Goal: Information Seeking & Learning: Learn about a topic

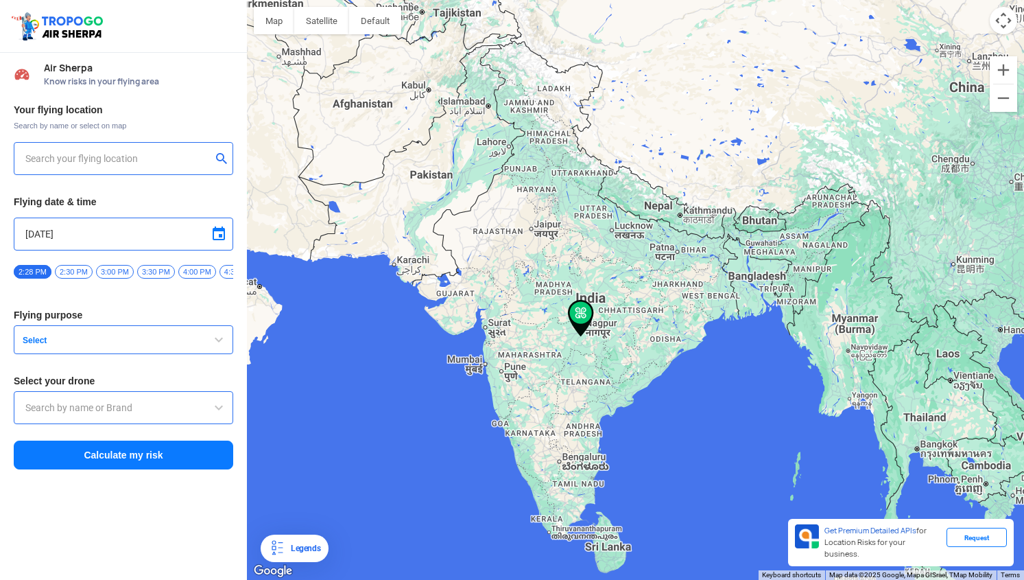
type input "[STREET_ADDRESS]"
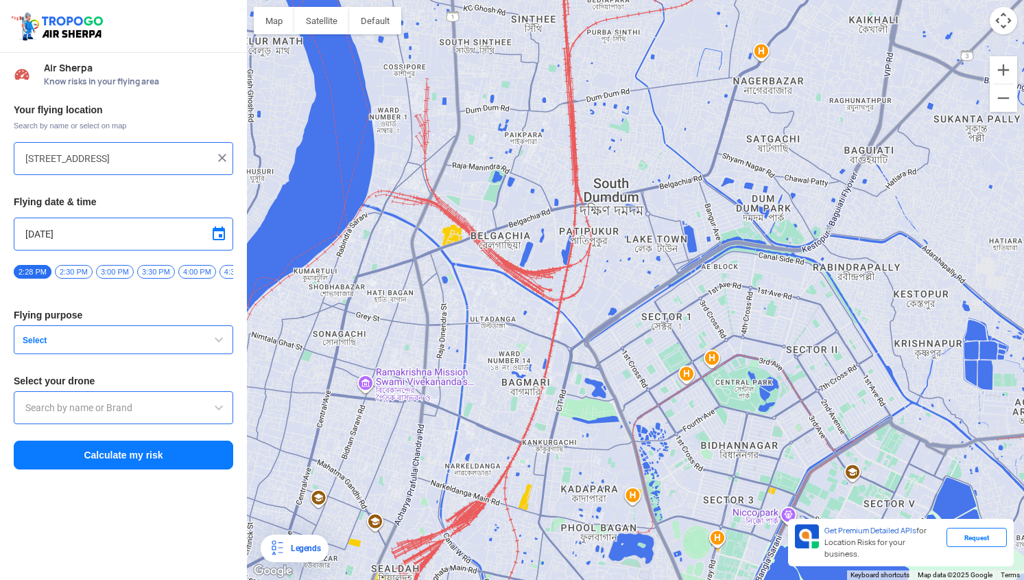
click at [131, 333] on button "Select" at bounding box center [123, 339] width 219 height 29
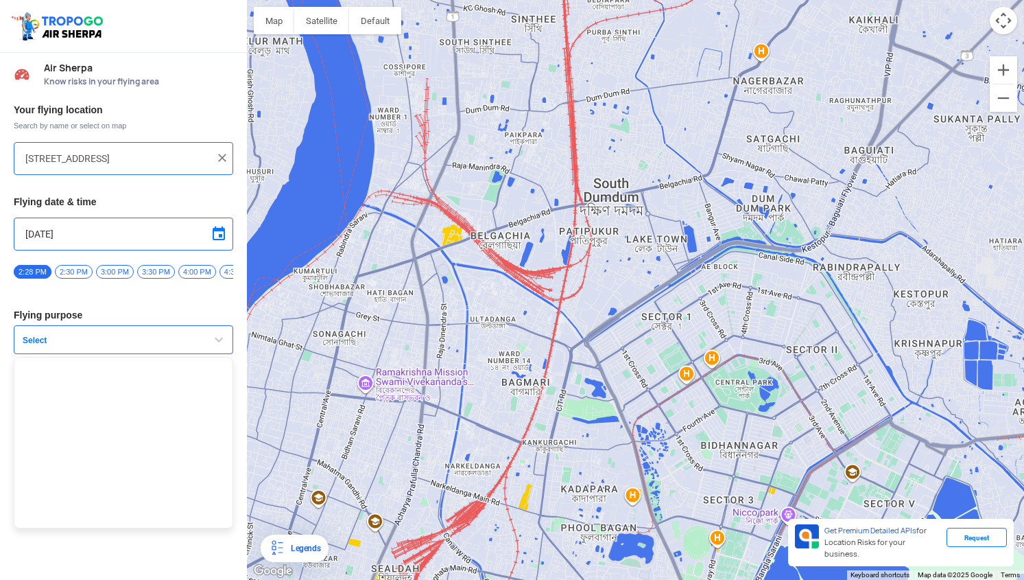
click at [139, 345] on span "Select" at bounding box center [102, 340] width 171 height 11
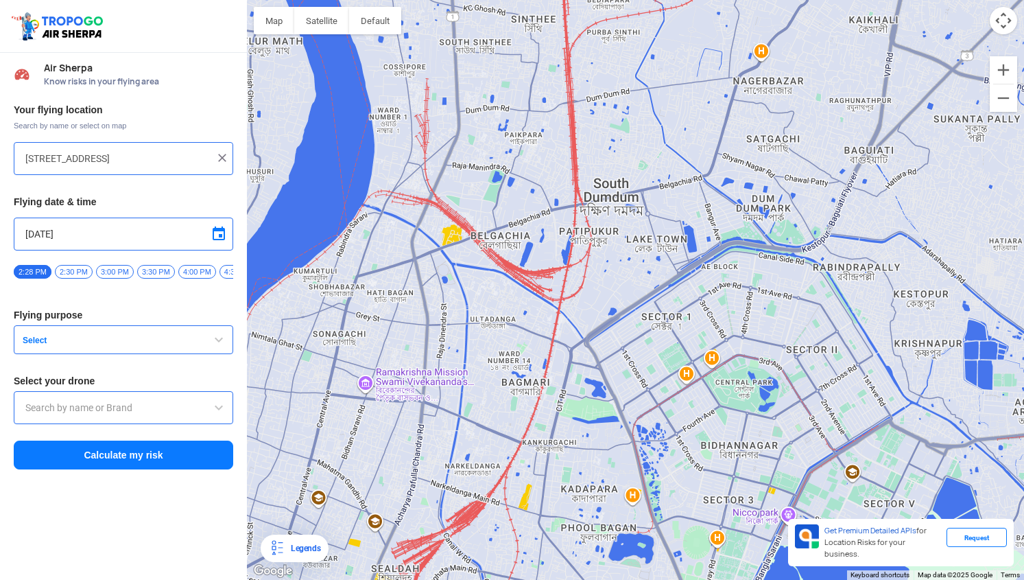
click at [139, 345] on span "Select" at bounding box center [102, 340] width 171 height 11
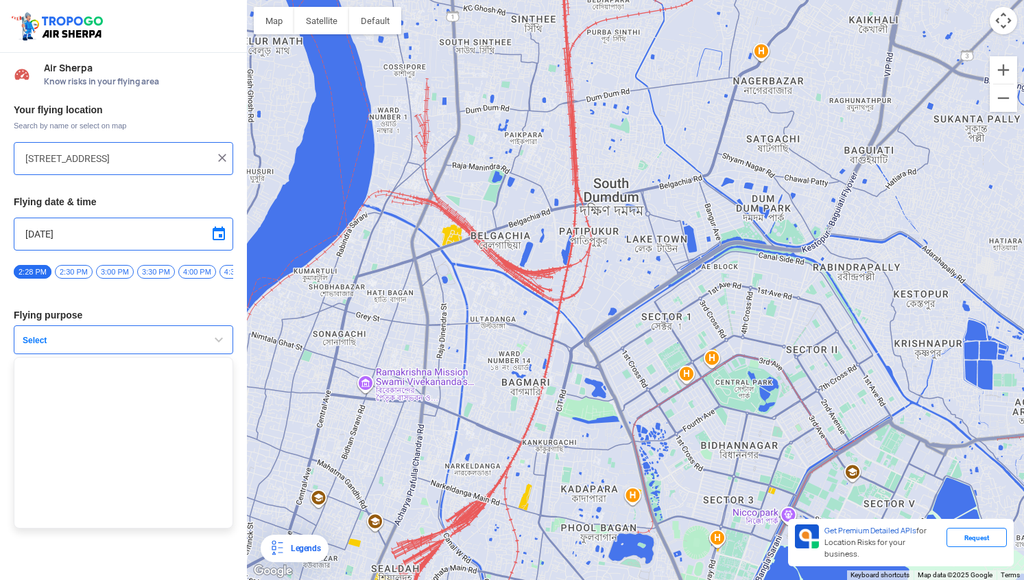
click at [139, 345] on span "Select" at bounding box center [102, 340] width 171 height 11
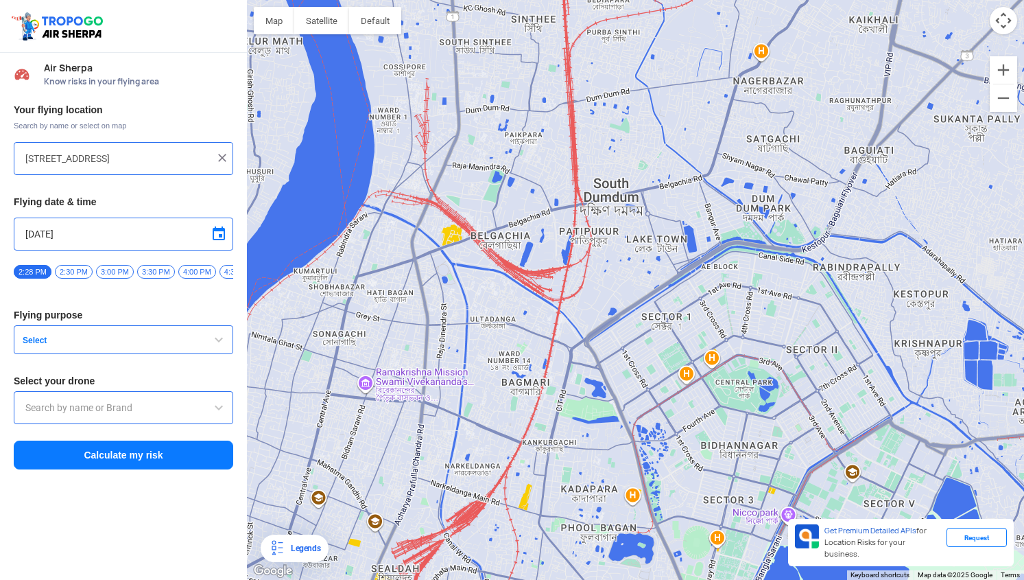
scroll to position [0, 192]
click at [129, 411] on input "text" at bounding box center [123, 407] width 196 height 16
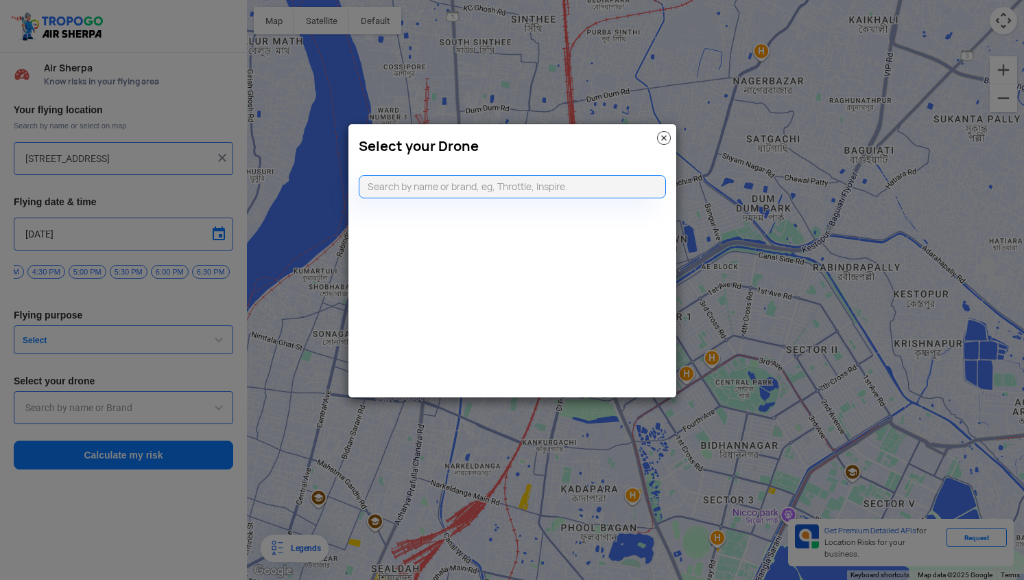
click at [167, 307] on modal-container "Select your Drone" at bounding box center [512, 290] width 1024 height 580
click at [530, 194] on input "text" at bounding box center [512, 186] width 307 height 23
type input "dji"
type input "DJI Mini"
click at [669, 139] on img at bounding box center [664, 138] width 14 height 14
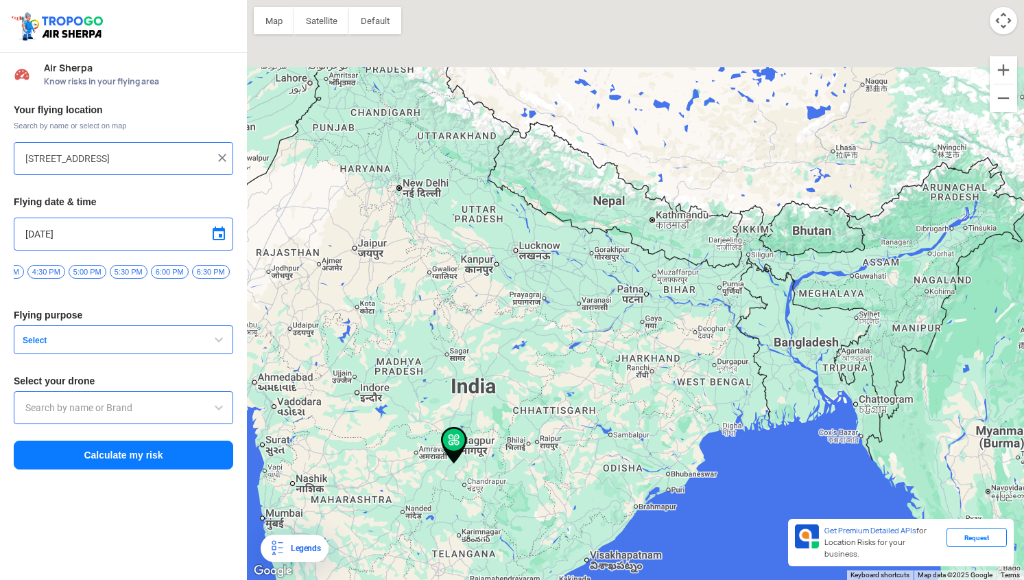
drag, startPoint x: 574, startPoint y: 161, endPoint x: 551, endPoint y: 297, distance: 137.8
click at [551, 298] on div at bounding box center [635, 290] width 777 height 580
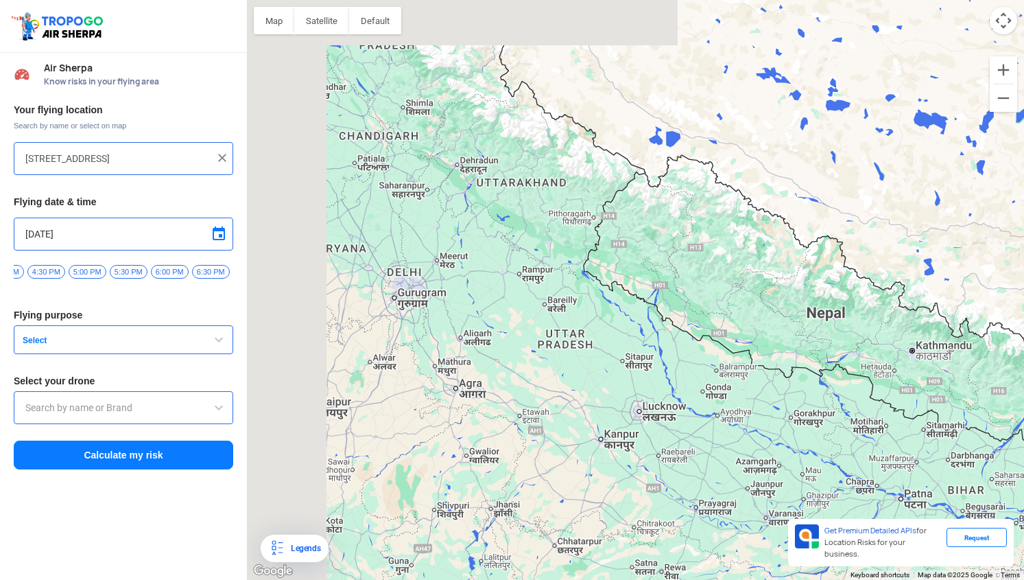
drag, startPoint x: 502, startPoint y: 212, endPoint x: 748, endPoint y: 446, distance: 339.1
click at [749, 446] on div at bounding box center [635, 290] width 777 height 580
